Goal: Complete application form

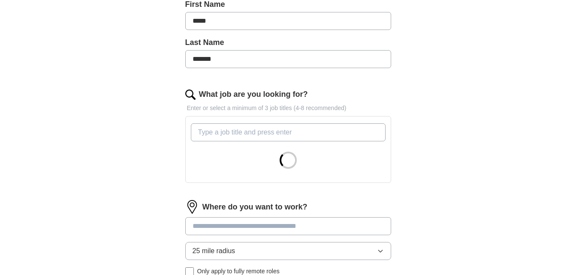
scroll to position [214, 0]
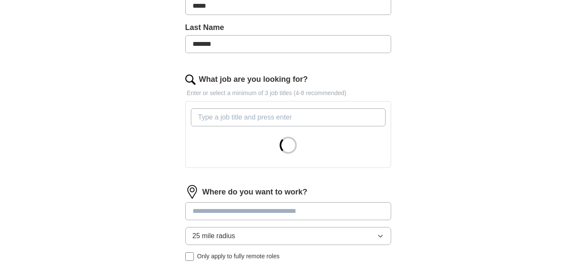
click at [267, 121] on input "What job are you looking for?" at bounding box center [288, 118] width 195 height 18
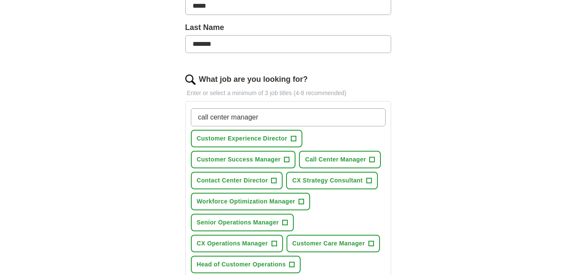
type input "call center manager"
click at [370, 159] on span "+" at bounding box center [372, 160] width 5 height 7
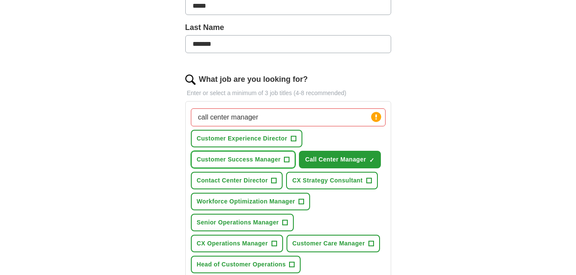
click at [288, 160] on span "+" at bounding box center [286, 160] width 5 height 7
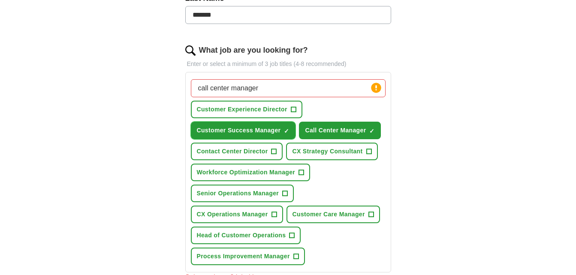
scroll to position [257, 0]
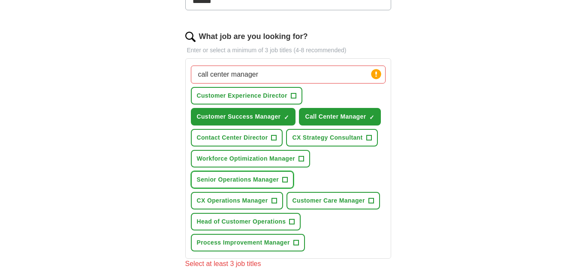
click at [286, 180] on span "+" at bounding box center [285, 180] width 5 height 7
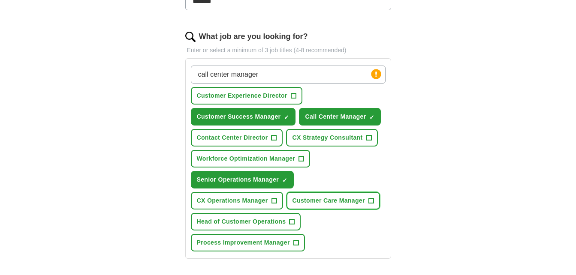
click at [368, 200] on span "+" at bounding box center [370, 201] width 5 height 7
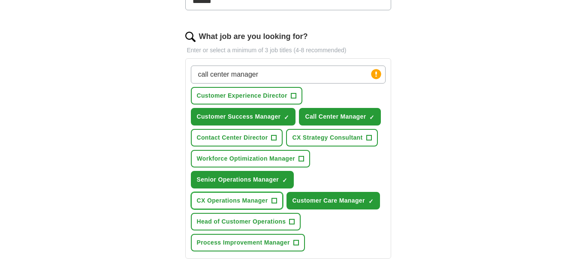
click at [276, 203] on span "+" at bounding box center [273, 201] width 5 height 7
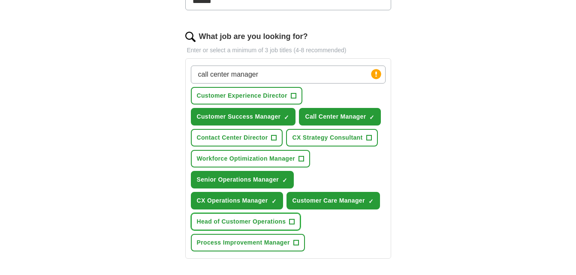
click at [290, 222] on span "+" at bounding box center [291, 222] width 5 height 7
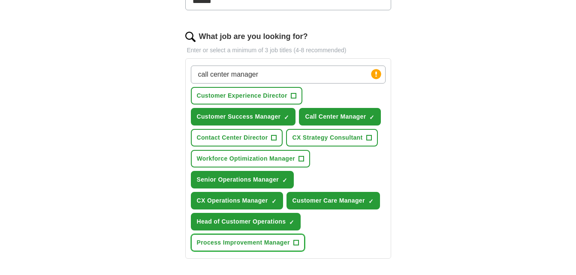
click at [298, 243] on span "+" at bounding box center [295, 243] width 5 height 7
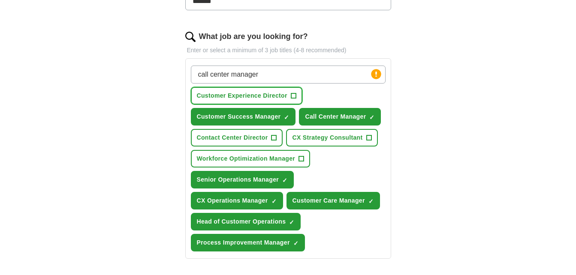
click at [296, 95] on span "+" at bounding box center [293, 96] width 5 height 7
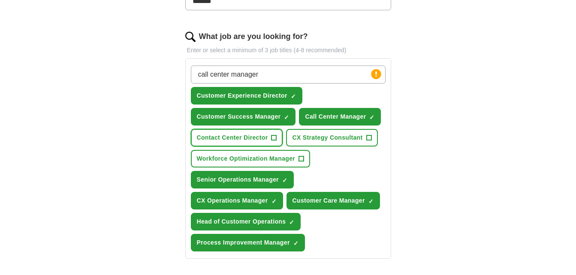
click at [274, 137] on span "+" at bounding box center [273, 138] width 5 height 7
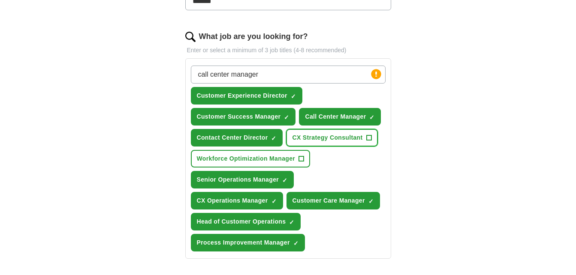
click at [361, 138] on span "CX Strategy Consultant" at bounding box center [327, 137] width 70 height 9
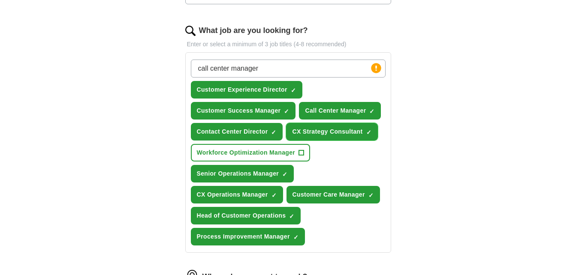
scroll to position [300, 0]
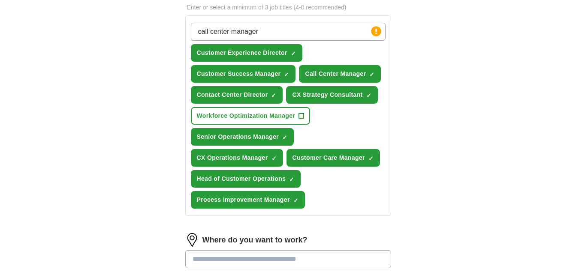
drag, startPoint x: 267, startPoint y: 30, endPoint x: 143, endPoint y: 35, distance: 124.5
click at [143, 35] on div "ApplyIQ Let ApplyIQ do the hard work of searching and applying for jobs. Just t…" at bounding box center [288, 64] width 549 height 676
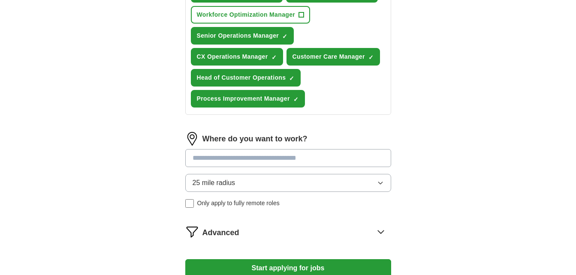
scroll to position [429, 0]
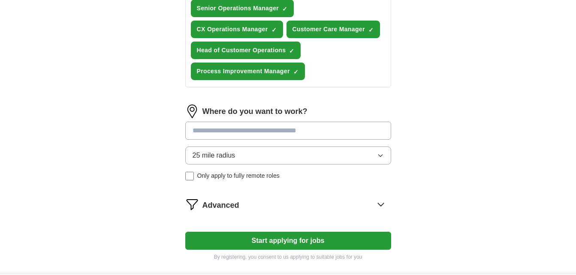
click at [276, 133] on input at bounding box center [288, 131] width 206 height 18
click at [289, 154] on div "Where do you want to work? 25 mile radius Only apply to fully remote roles" at bounding box center [288, 146] width 206 height 83
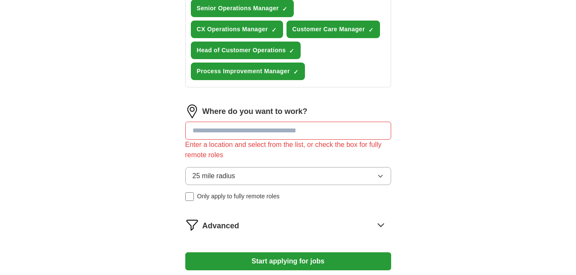
click at [285, 174] on button "25 mile radius" at bounding box center [288, 176] width 206 height 18
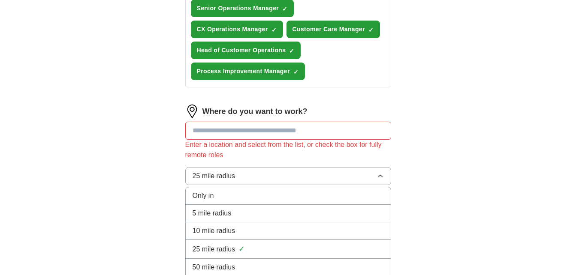
scroll to position [472, 0]
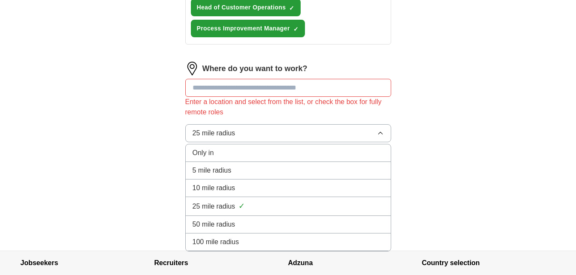
click at [249, 242] on div "100 mile radius" at bounding box center [288, 242] width 191 height 10
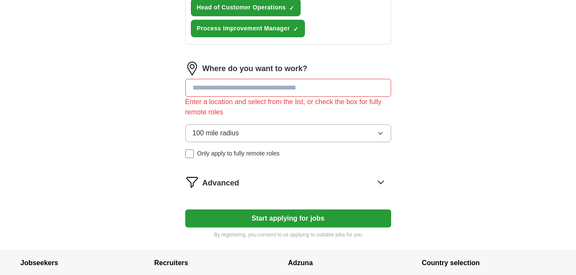
click at [223, 84] on input at bounding box center [288, 88] width 206 height 18
type input "*********"
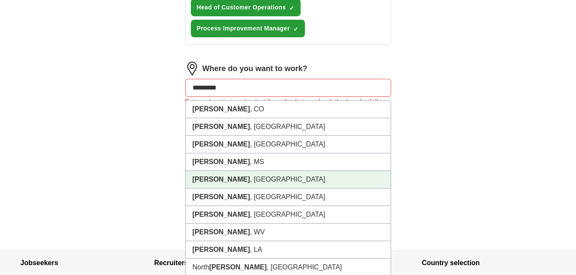
click at [259, 176] on li "Elizabeth , NJ" at bounding box center [288, 180] width 205 height 18
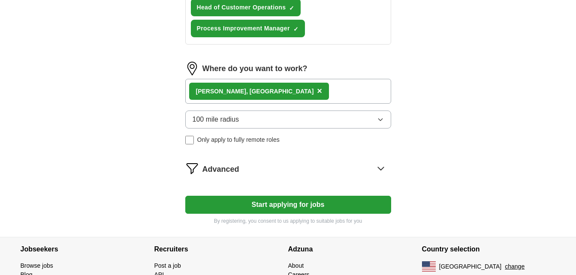
click at [313, 200] on button "Start applying for jobs" at bounding box center [288, 205] width 206 height 18
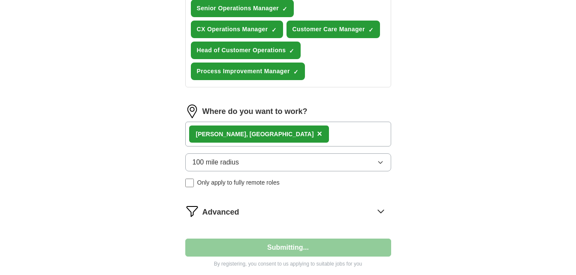
select select "**"
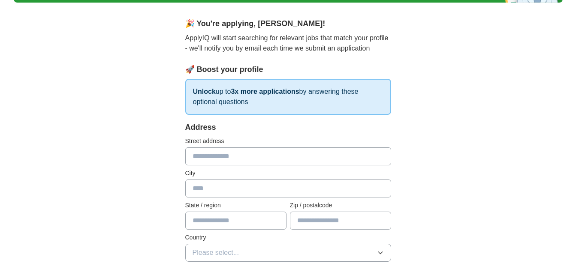
scroll to position [86, 0]
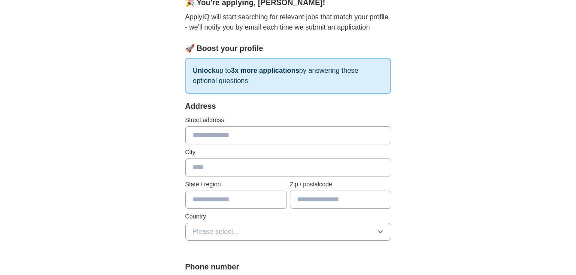
click at [231, 137] on input "text" at bounding box center [288, 136] width 206 height 18
type input "**********"
type input "*****"
select select "**"
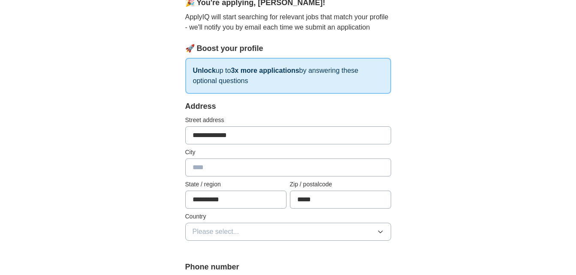
type input "***"
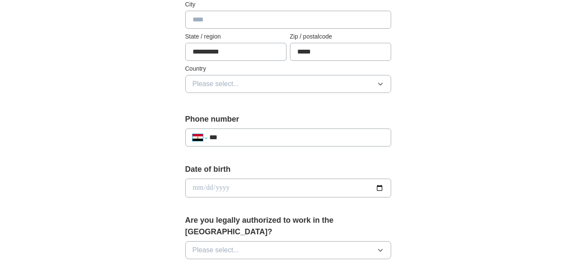
click at [199, 139] on select "**********" at bounding box center [200, 138] width 15 height 10
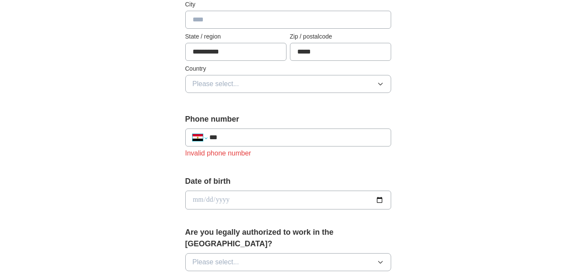
select select "**"
click at [193, 133] on select "**********" at bounding box center [200, 138] width 15 height 10
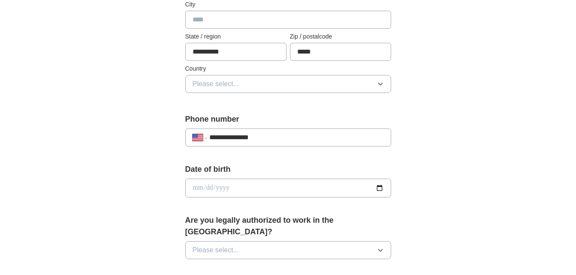
type input "**********"
click at [278, 86] on button "Please select..." at bounding box center [288, 84] width 206 height 18
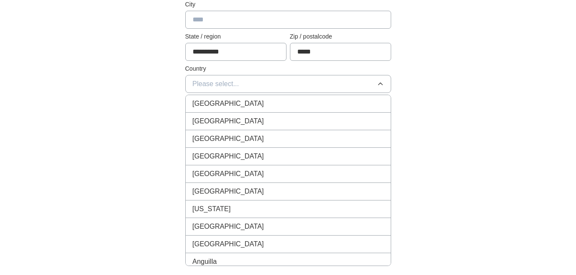
click at [259, 118] on div "United States" at bounding box center [288, 121] width 191 height 10
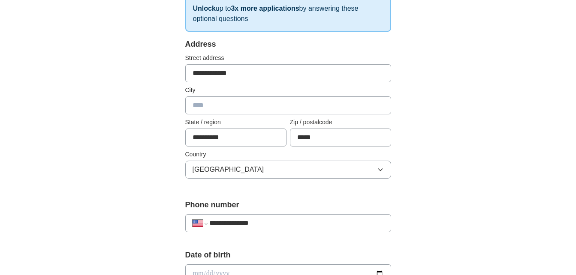
scroll to position [105, 0]
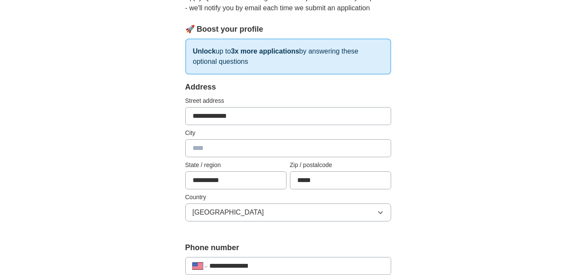
click at [212, 149] on input "text" at bounding box center [288, 148] width 206 height 18
type input "*********"
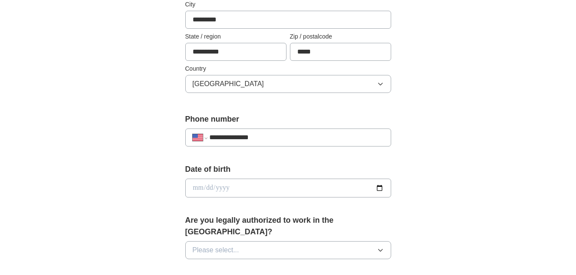
scroll to position [277, 0]
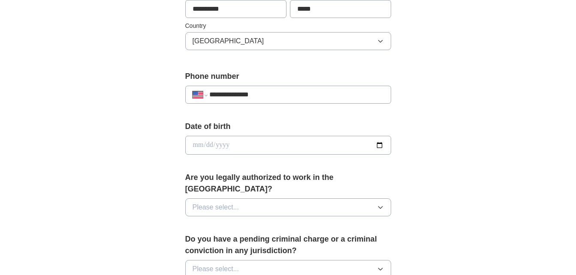
click at [252, 148] on input "date" at bounding box center [288, 145] width 206 height 19
type input "**********"
click at [289, 199] on button "Please select..." at bounding box center [288, 208] width 206 height 18
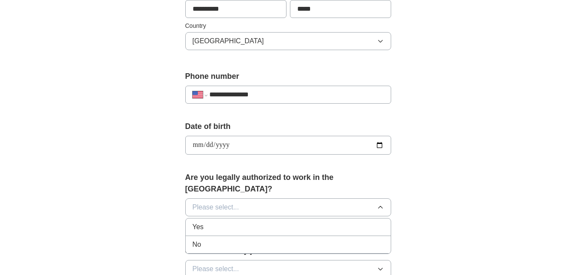
click at [226, 222] on div "Yes" at bounding box center [288, 227] width 191 height 10
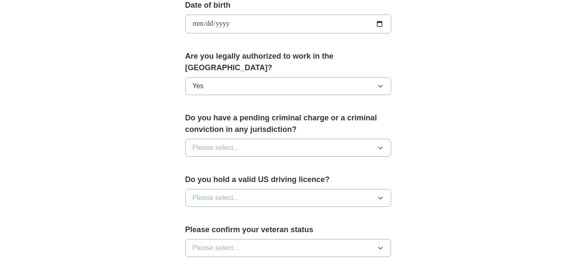
scroll to position [405, 0]
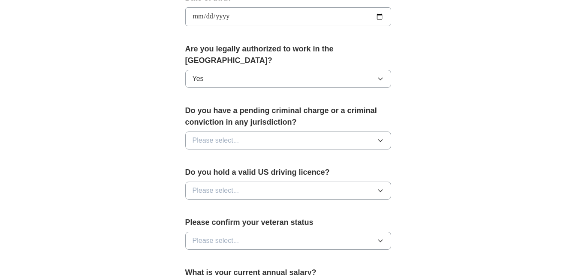
click at [261, 132] on button "Please select..." at bounding box center [288, 141] width 206 height 18
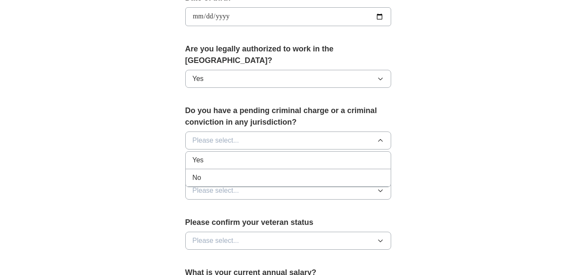
click at [214, 173] on div "No" at bounding box center [288, 178] width 191 height 10
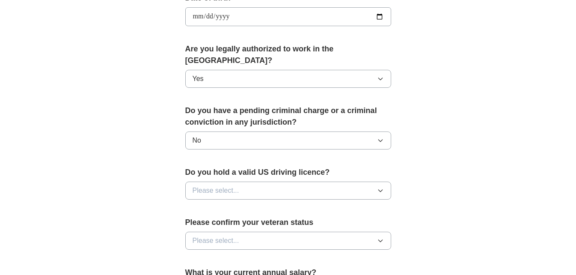
click at [261, 182] on button "Please select..." at bounding box center [288, 191] width 206 height 18
click at [219, 223] on div "No" at bounding box center [288, 228] width 191 height 10
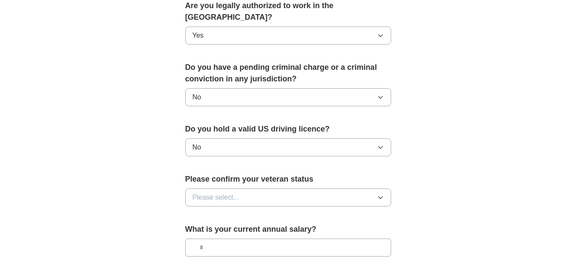
scroll to position [491, 0]
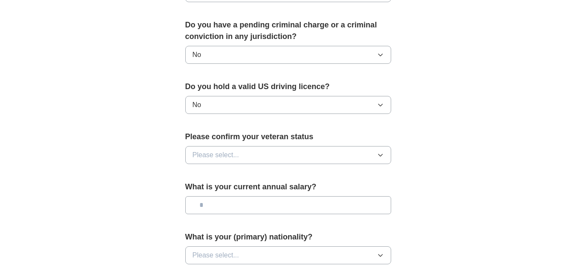
click at [248, 146] on button "Please select..." at bounding box center [288, 155] width 206 height 18
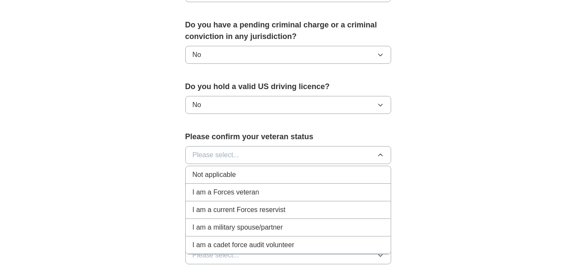
click at [255, 170] on div "Not applicable" at bounding box center [288, 175] width 191 height 10
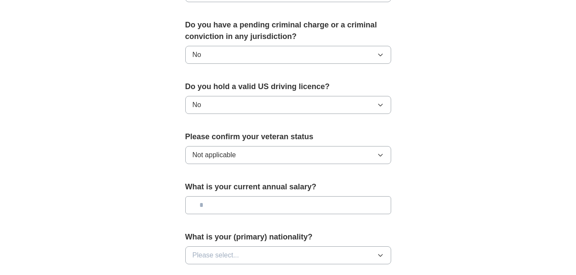
click at [263, 196] on input "text" at bounding box center [288, 205] width 206 height 18
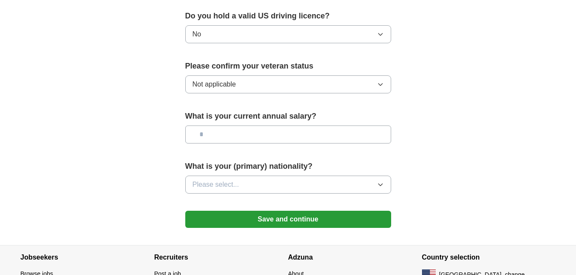
scroll to position [577, 0]
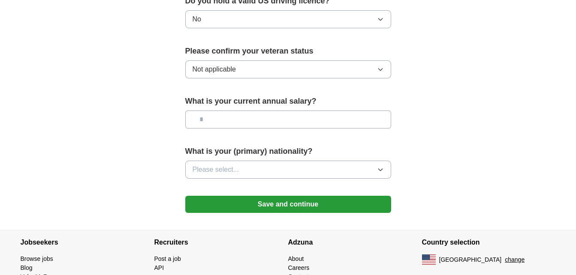
click at [271, 196] on button "Save and continue" at bounding box center [288, 204] width 206 height 17
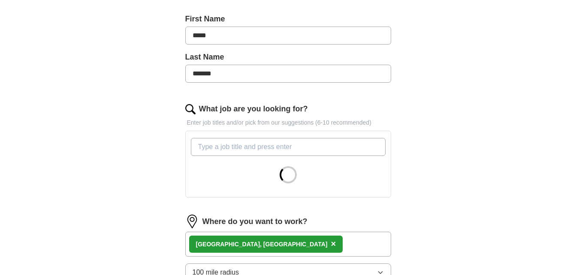
scroll to position [214, 0]
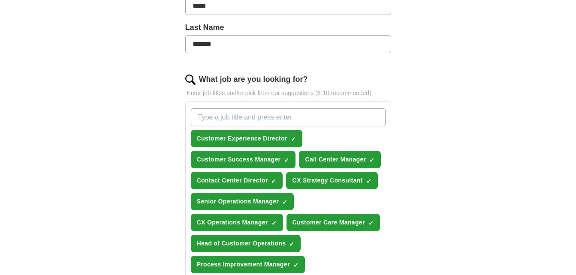
click at [244, 120] on input "What job are you looking for?" at bounding box center [288, 118] width 195 height 18
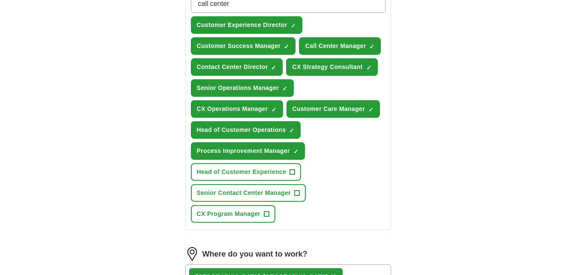
scroll to position [343, 0]
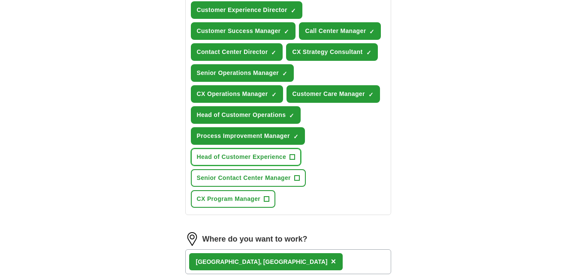
click at [290, 157] on span "+" at bounding box center [292, 157] width 5 height 7
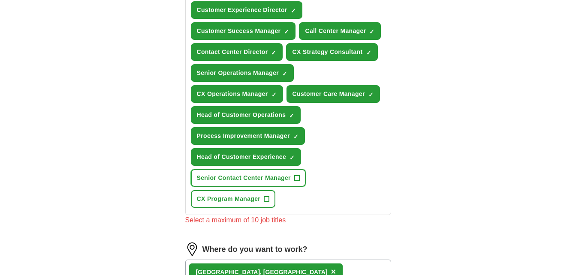
click at [294, 178] on span "+" at bounding box center [296, 178] width 5 height 7
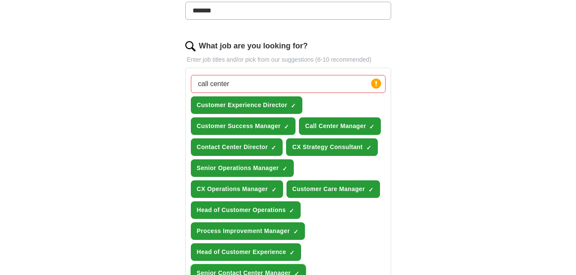
scroll to position [129, 0]
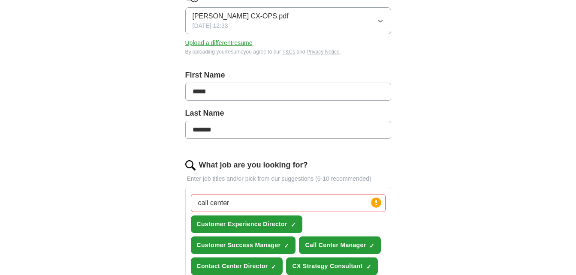
click at [202, 202] on input "call center" at bounding box center [288, 203] width 195 height 18
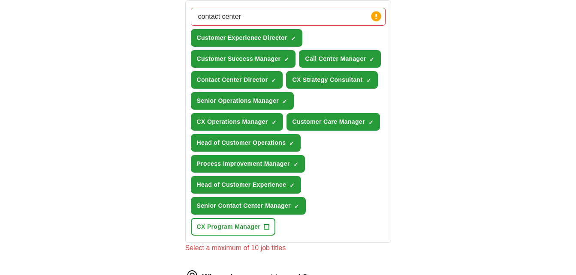
scroll to position [300, 0]
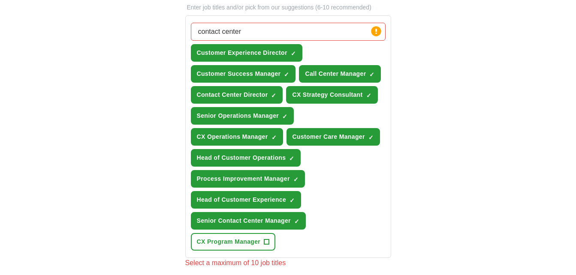
type input "contact center"
click at [0, 0] on span "×" at bounding box center [0, 0] width 0 height 0
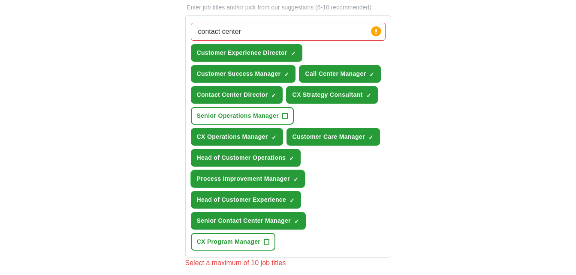
click at [0, 0] on span "×" at bounding box center [0, 0] width 0 height 0
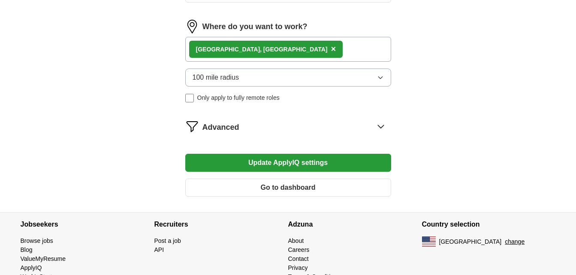
scroll to position [558, 0]
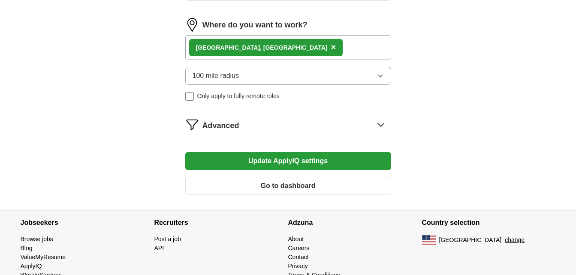
click at [334, 159] on button "Update ApplyIQ settings" at bounding box center [288, 161] width 206 height 18
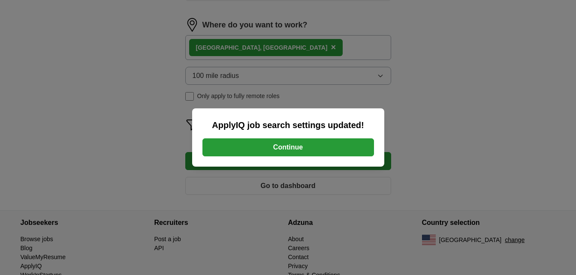
click at [316, 148] on button "Continue" at bounding box center [288, 148] width 172 height 18
